Goal: Information Seeking & Learning: Find contact information

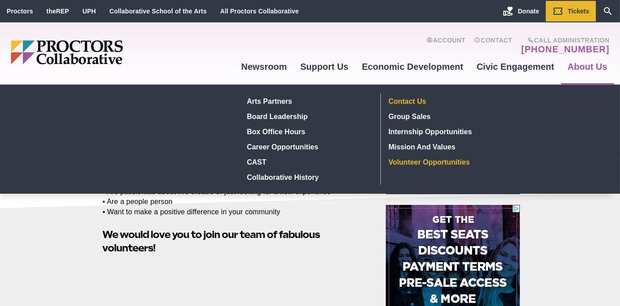
click at [408, 101] on link "Contact Us" at bounding box center [450, 100] width 131 height 15
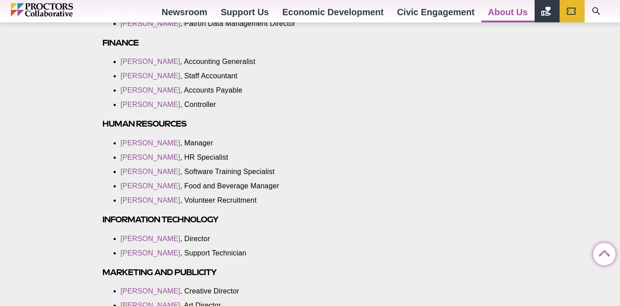
scroll to position [953, 0]
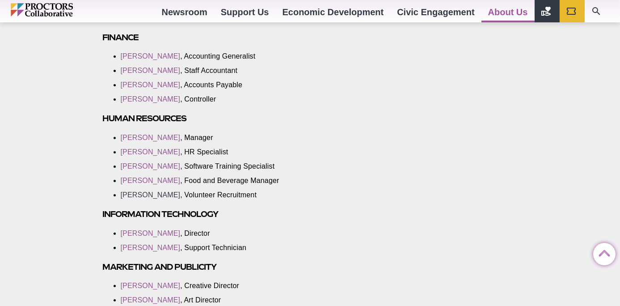
click at [150, 195] on link "[PERSON_NAME]" at bounding box center [151, 195] width 60 height 8
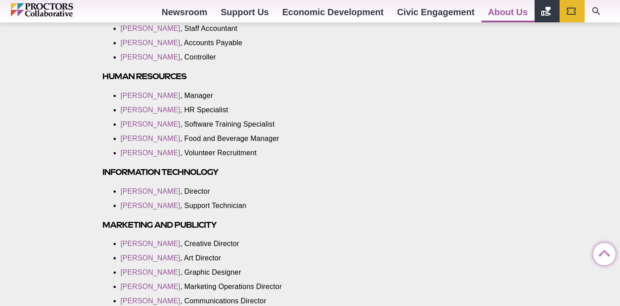
scroll to position [993, 0]
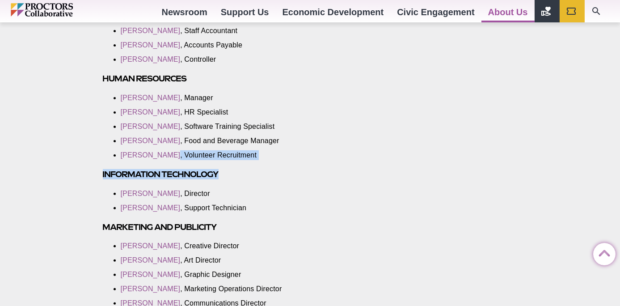
drag, startPoint x: 91, startPoint y: 151, endPoint x: 285, endPoint y: 159, distance: 194.7
click at [286, 162] on div "Contact Us Posted 2017-03-13 by Proctors Web Team General Information Mailing a…" at bounding box center [310, 195] width 620 height 1813
click at [278, 159] on li "Tasha Hudson , Volunteer Recruitment" at bounding box center [237, 155] width 232 height 10
drag, startPoint x: 253, startPoint y: 155, endPoint x: 86, endPoint y: 148, distance: 167.4
click at [86, 148] on div "Contact Us Posted 2017-03-13 by Proctors Web Team General Information Mailing a…" at bounding box center [310, 195] width 620 height 1813
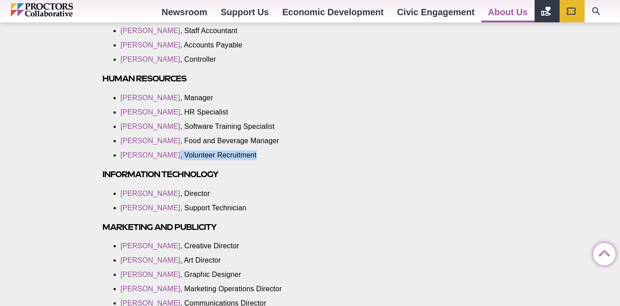
copy li ", Volunteer Recruitment"
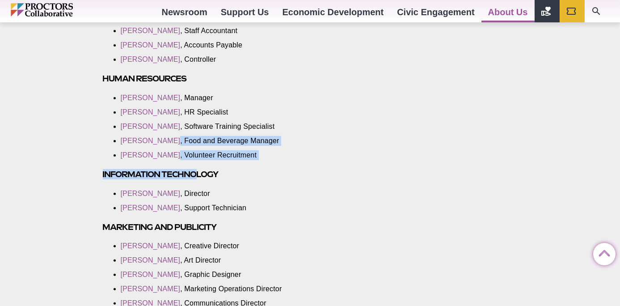
drag, startPoint x: 109, startPoint y: 143, endPoint x: 196, endPoint y: 168, distance: 90.6
click at [196, 168] on section "General Information Mailing addresses: If mailing to a specific program and you…" at bounding box center [236, 204] width 281 height 1729
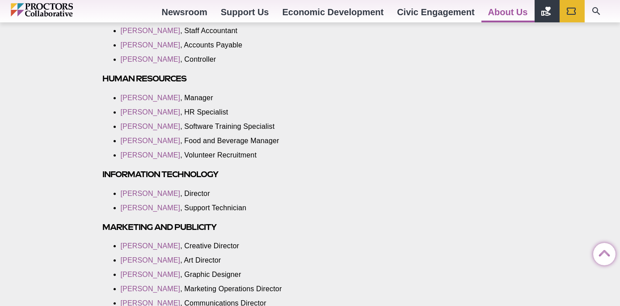
click at [369, 128] on section "General Information Mailing addresses: If mailing to a specific program and you…" at bounding box center [236, 204] width 281 height 1729
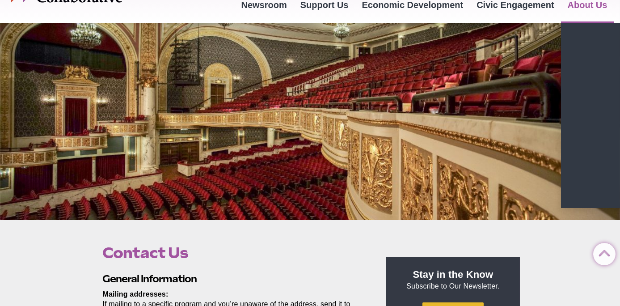
scroll to position [0, 0]
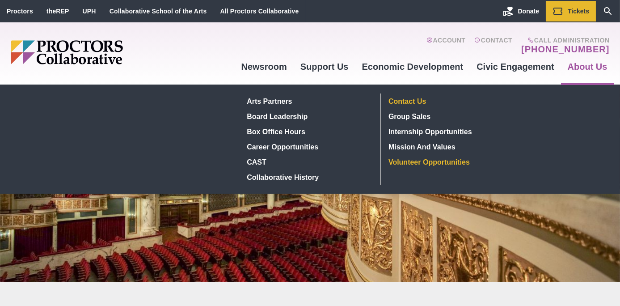
click at [441, 162] on link "Volunteer Opportunities" at bounding box center [450, 161] width 131 height 15
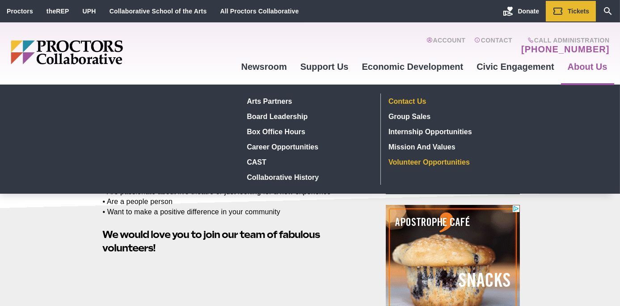
click at [411, 98] on link "Contact Us" at bounding box center [450, 100] width 131 height 15
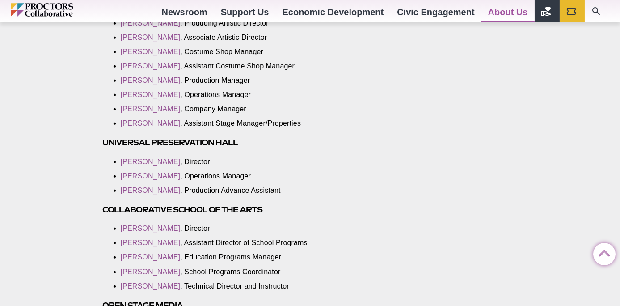
scroll to position [1575, 0]
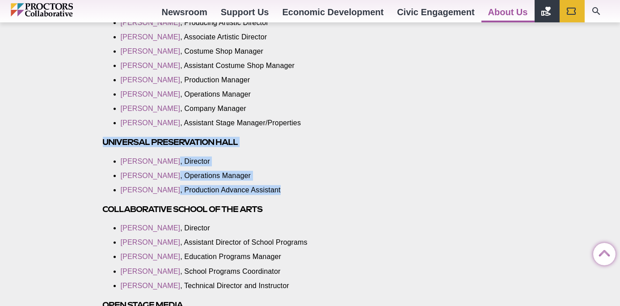
drag, startPoint x: 103, startPoint y: 130, endPoint x: 321, endPoint y: 174, distance: 222.7
copy section "Universal Preservation Hall Teddy Foster , Director Karen Good , Operations Man…"
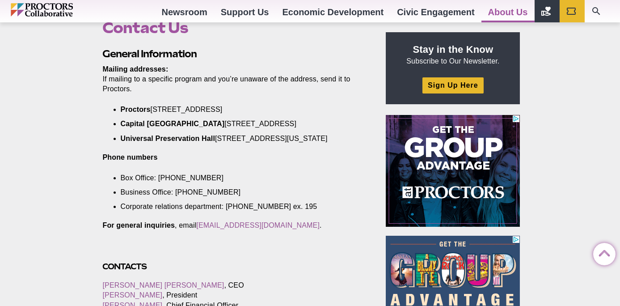
scroll to position [0, 0]
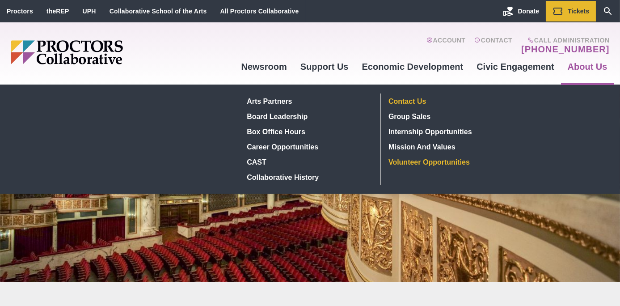
click at [429, 162] on link "Volunteer Opportunities" at bounding box center [450, 161] width 131 height 15
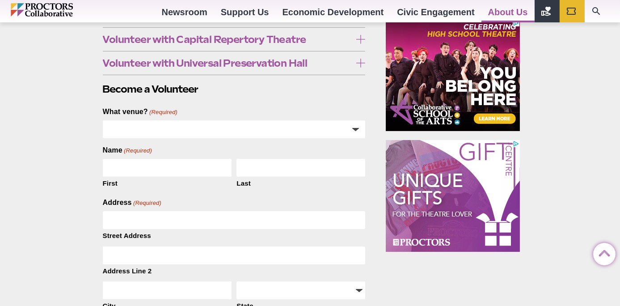
scroll to position [394, 0]
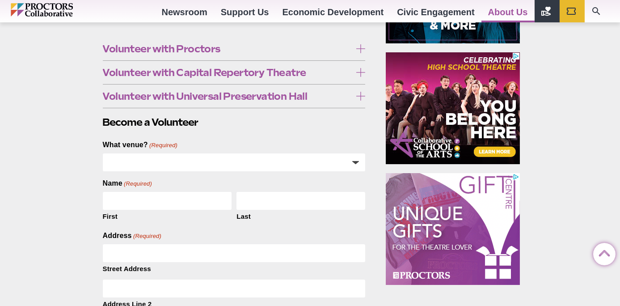
click at [358, 96] on icon at bounding box center [360, 96] width 9 height 9
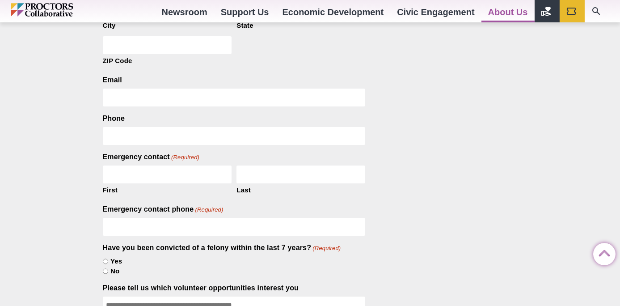
scroll to position [716, 0]
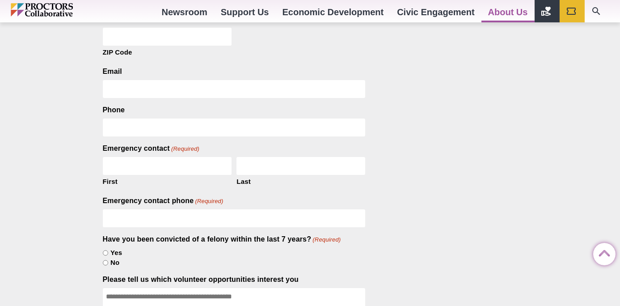
drag, startPoint x: 101, startPoint y: 61, endPoint x: 340, endPoint y: 177, distance: 265.6
click at [340, 177] on section "Proctors Collaborative is grateful for the efforts of its volunteers who have b…" at bounding box center [236, 219] width 281 height 1596
copy div "Loremipsu dolo Sitametco Adipiscingel Sedd Ei t inc-utlabo etdolorem aliquaenim…"
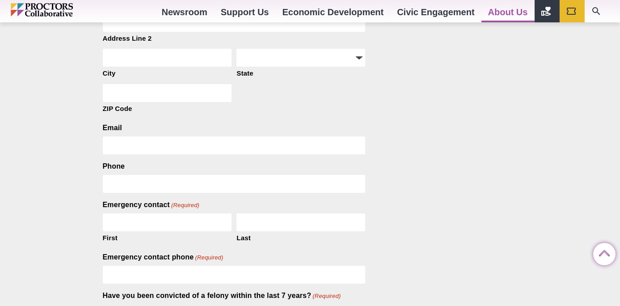
scroll to position [363, 0]
